Goal: Task Accomplishment & Management: Use online tool/utility

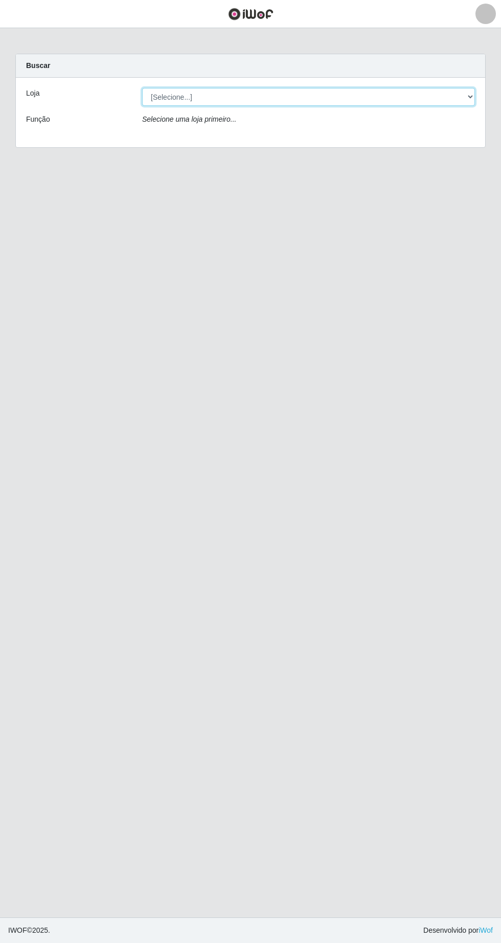
click at [263, 97] on select "[Selecione...] Extrabom - Loja 05 [GEOGRAPHIC_DATA]" at bounding box center [308, 97] width 333 height 18
select select "494"
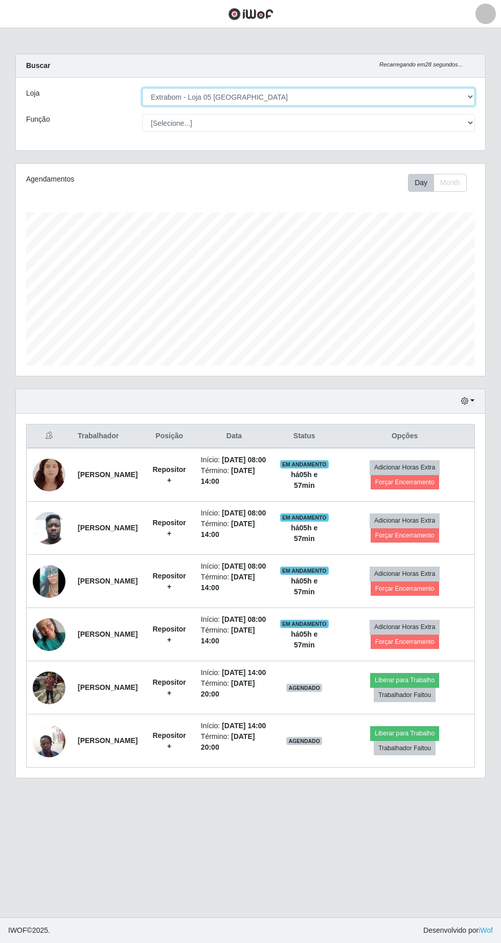
scroll to position [2, 0]
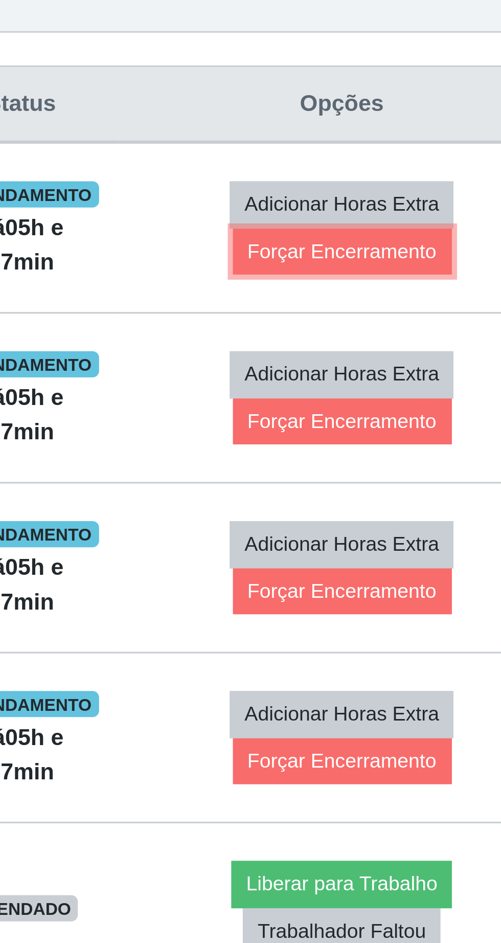
click at [437, 489] on button "Forçar Encerramento" at bounding box center [405, 482] width 68 height 14
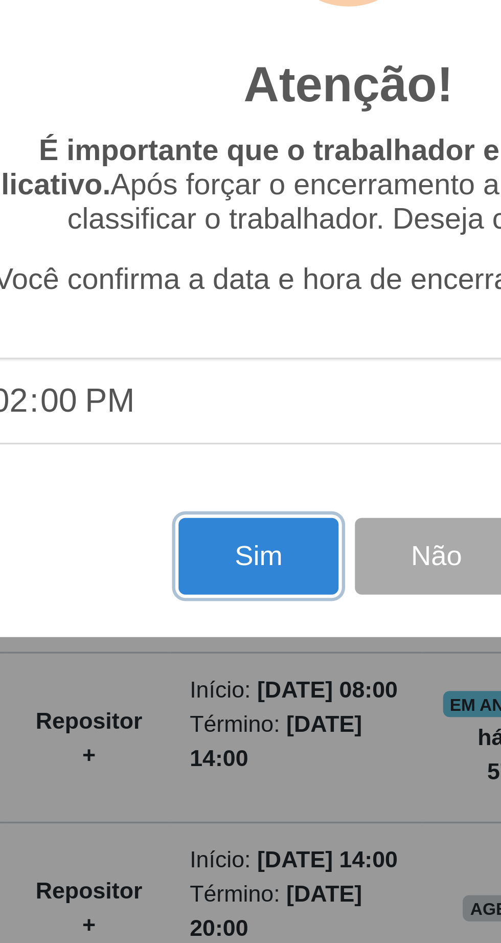
click at [223, 582] on button "Sim" at bounding box center [222, 577] width 50 height 24
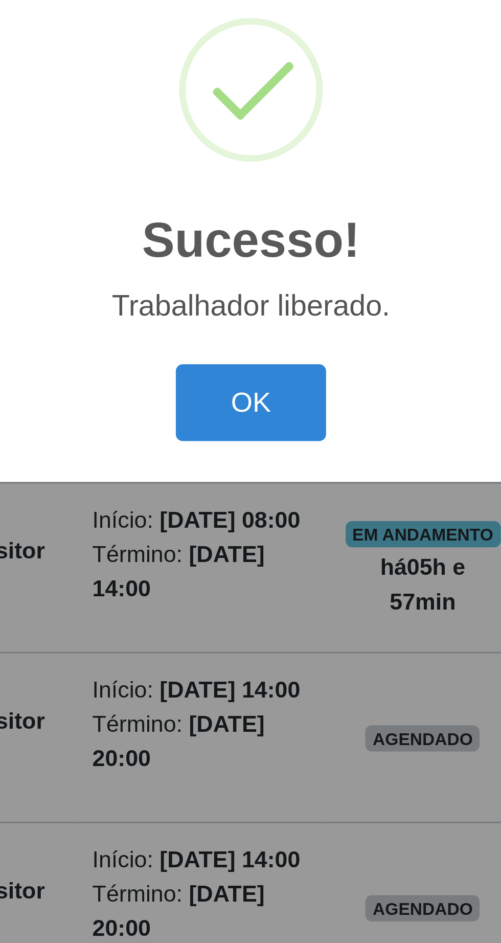
click at [260, 531] on button "OK" at bounding box center [251, 529] width 48 height 24
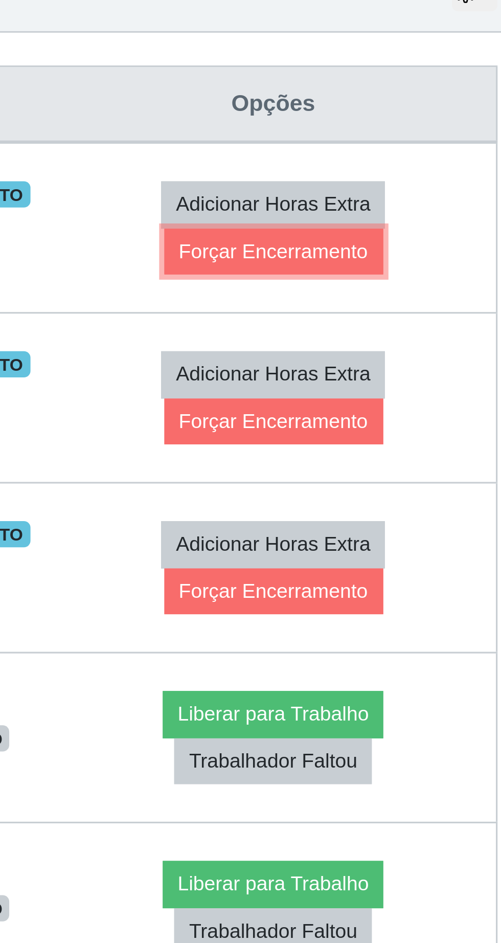
click at [439, 489] on button "Forçar Encerramento" at bounding box center [405, 482] width 68 height 14
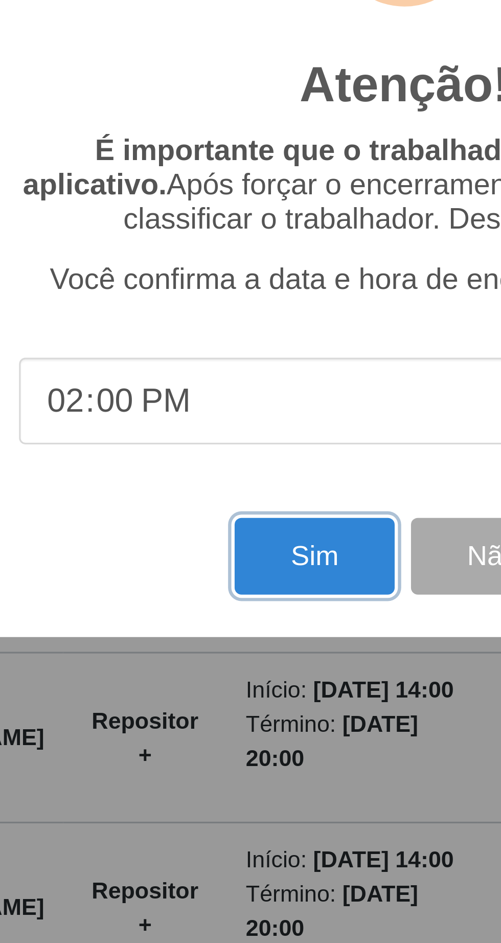
click at [221, 577] on button "Sim" at bounding box center [222, 577] width 50 height 24
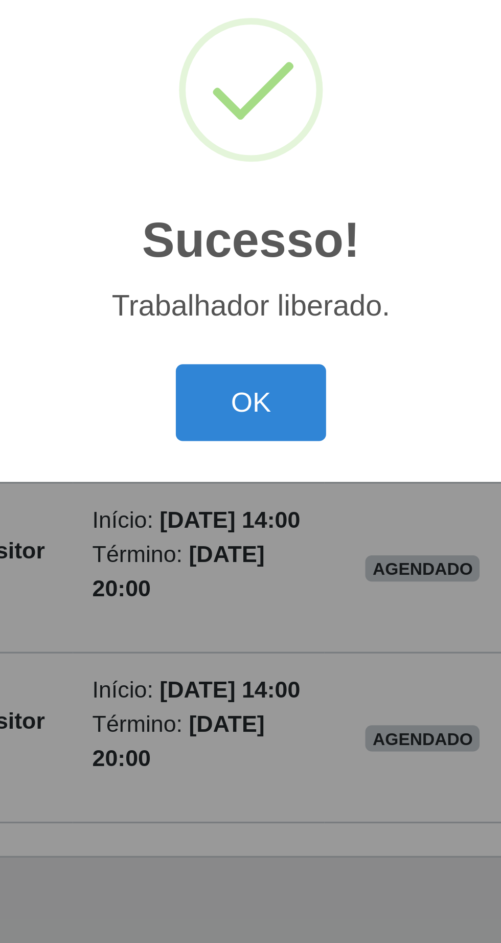
click at [258, 532] on button "OK" at bounding box center [251, 529] width 48 height 24
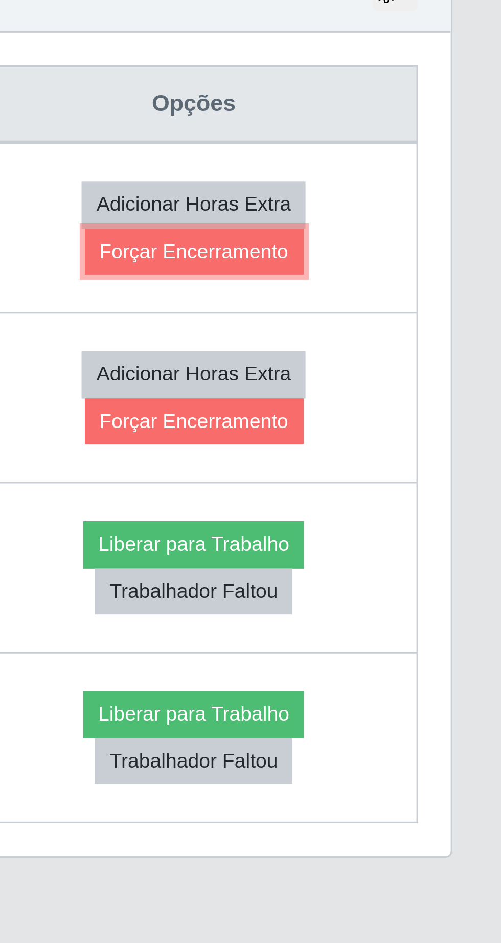
click at [433, 489] on button "Forçar Encerramento" at bounding box center [405, 482] width 68 height 14
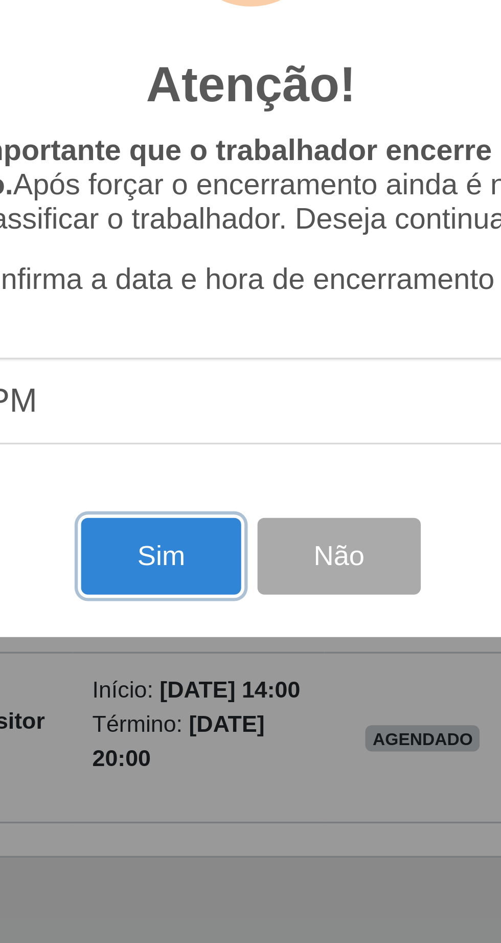
click at [222, 575] on button "Sim" at bounding box center [222, 577] width 50 height 24
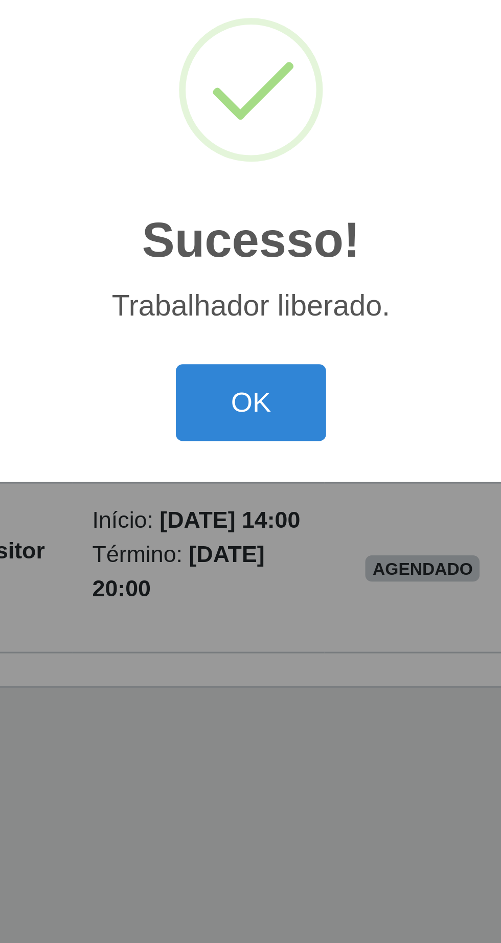
click at [253, 531] on button "OK" at bounding box center [251, 529] width 48 height 24
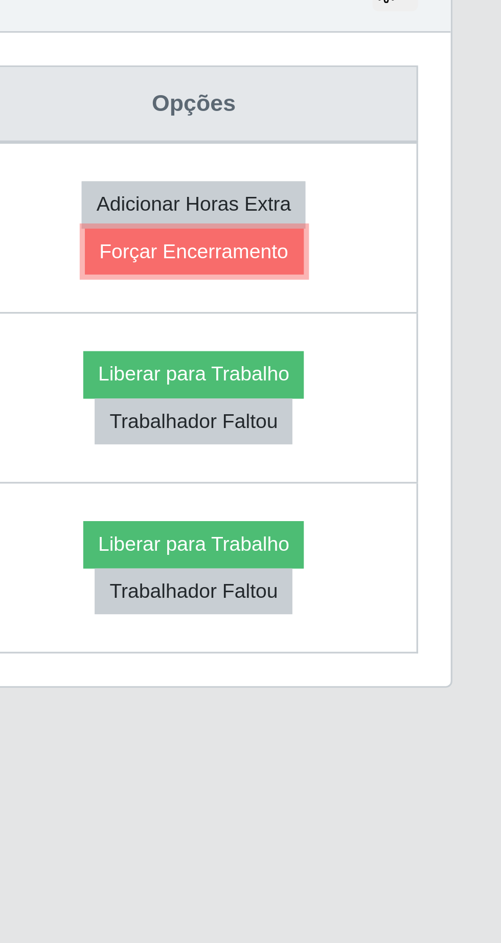
click at [435, 487] on button "Forçar Encerramento" at bounding box center [405, 482] width 68 height 14
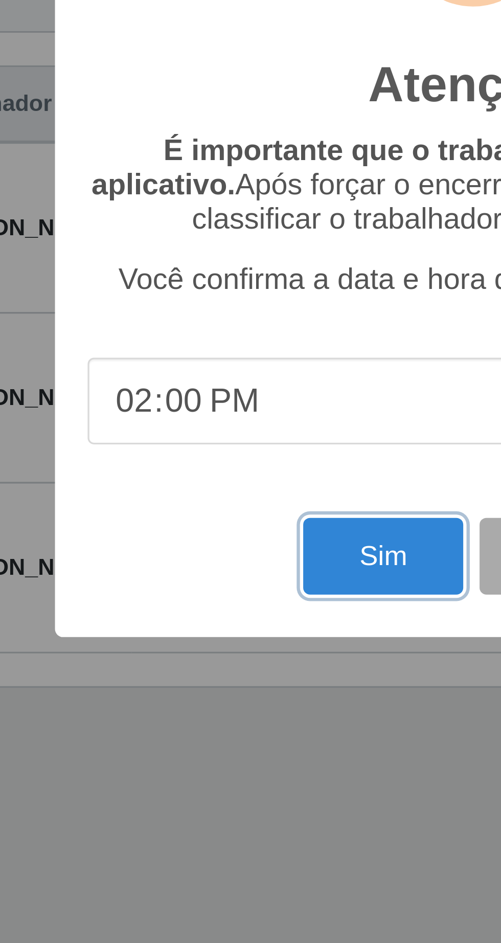
click at [218, 581] on button "Sim" at bounding box center [222, 577] width 50 height 24
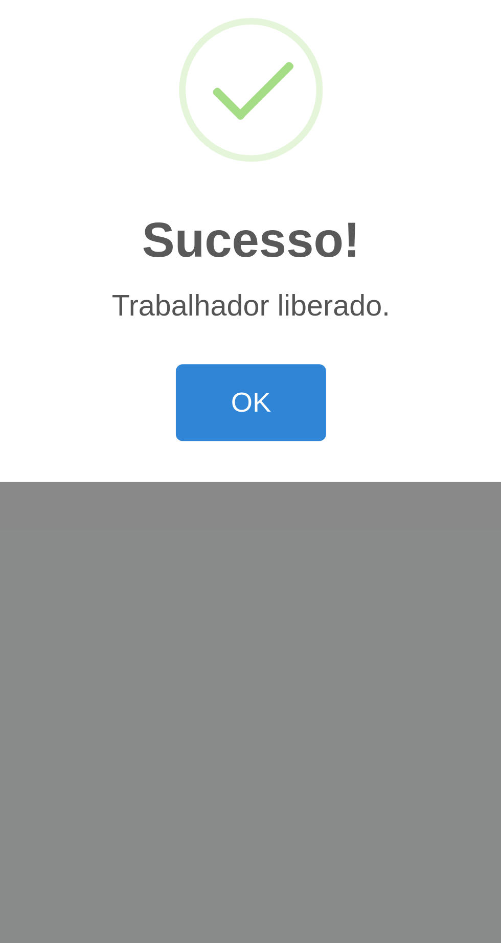
click at [254, 532] on button "OK" at bounding box center [251, 529] width 48 height 24
